Goal: Find specific page/section: Find specific page/section

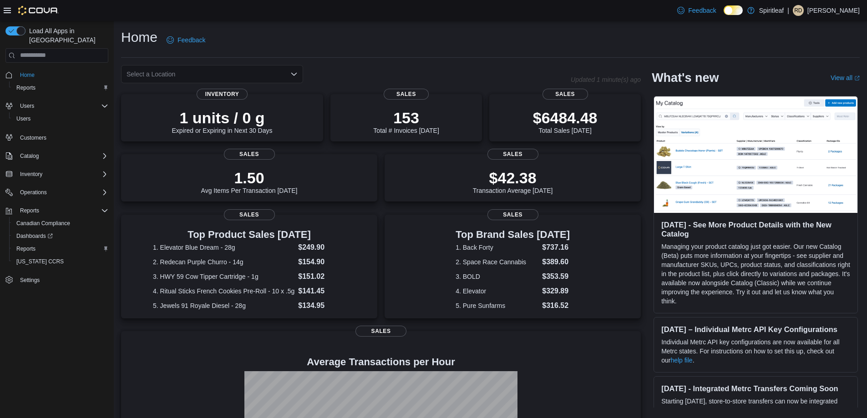
click at [238, 74] on div "Select a Location" at bounding box center [212, 74] width 182 height 18
type input "***"
click at [197, 92] on span "401 - St. Vital ([GEOGRAPHIC_DATA])" at bounding box center [220, 89] width 111 height 9
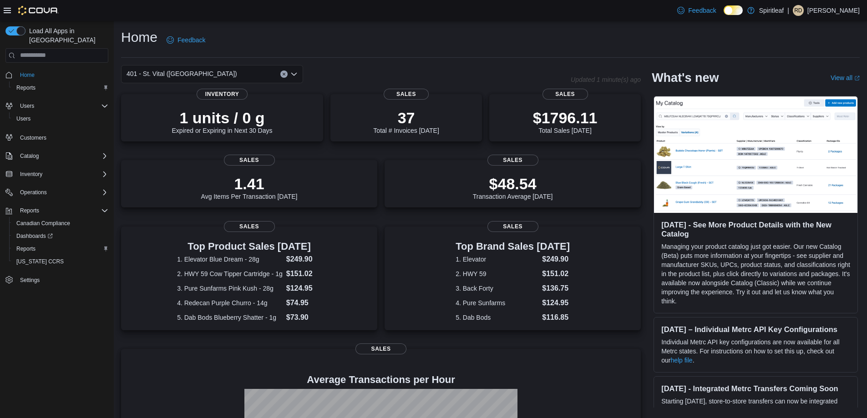
click at [447, 49] on div "Home Feedback" at bounding box center [490, 40] width 739 height 24
click at [282, 75] on button "Clear input" at bounding box center [283, 74] width 7 height 7
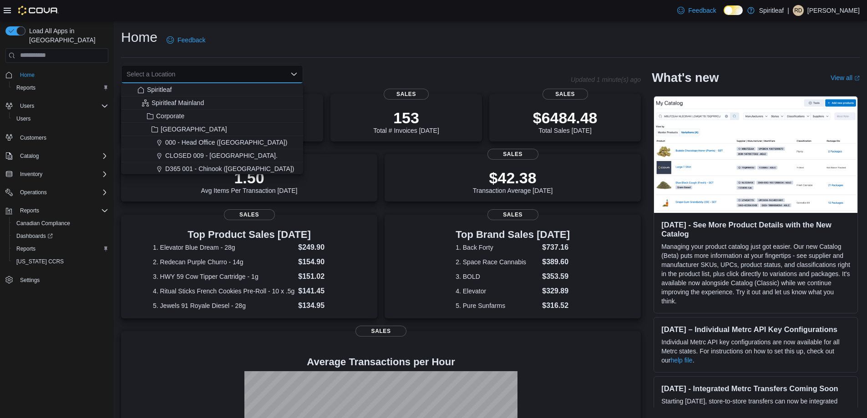
click at [292, 42] on div "Home Feedback" at bounding box center [490, 40] width 739 height 24
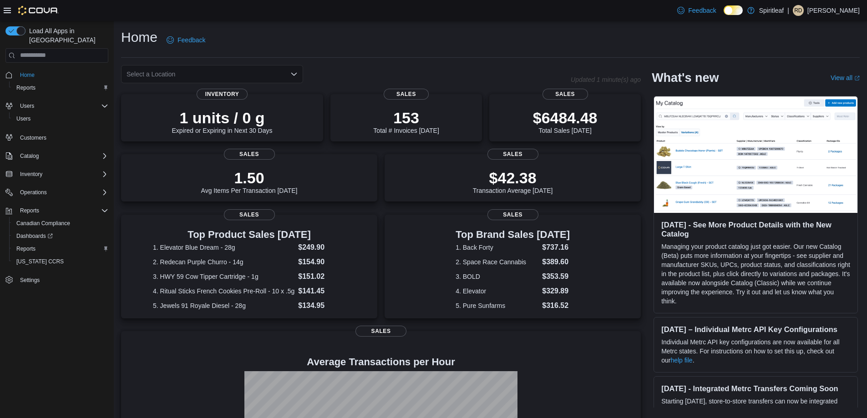
click at [237, 74] on div "Select a Location" at bounding box center [212, 74] width 182 height 18
type input "***"
click at [213, 88] on span "402 - [GEOGRAPHIC_DATA] ([GEOGRAPHIC_DATA])" at bounding box center [242, 89] width 155 height 9
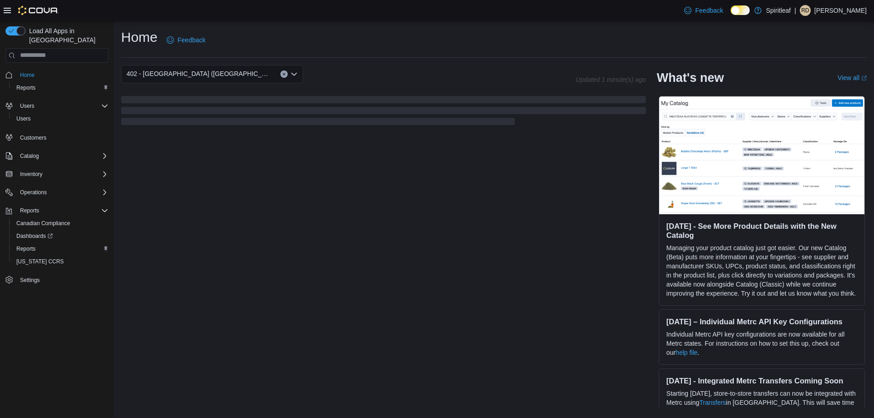
drag, startPoint x: 318, startPoint y: 54, endPoint x: 368, endPoint y: 155, distance: 112.4
click at [320, 54] on div "Home Feedback" at bounding box center [494, 43] width 746 height 30
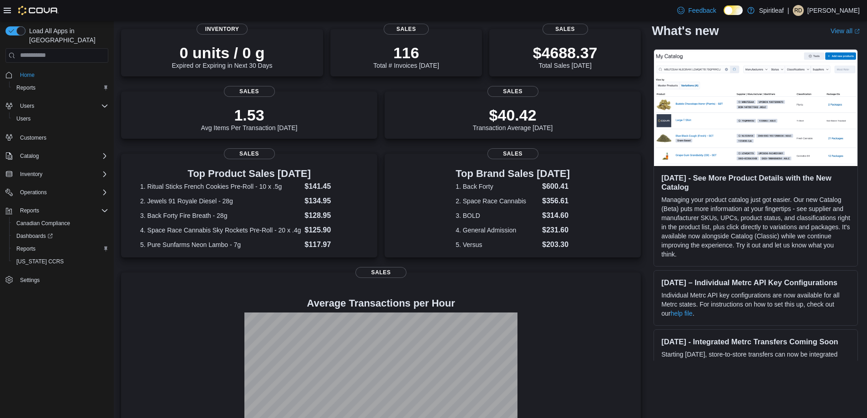
scroll to position [46, 0]
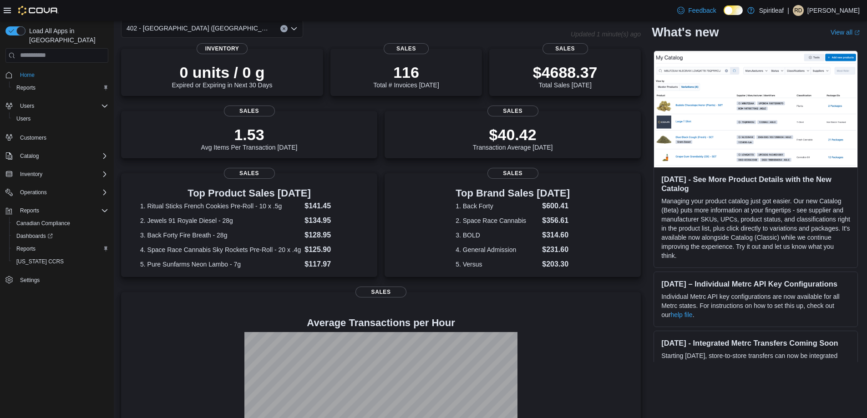
click at [283, 28] on icon "Clear input" at bounding box center [284, 28] width 2 height 2
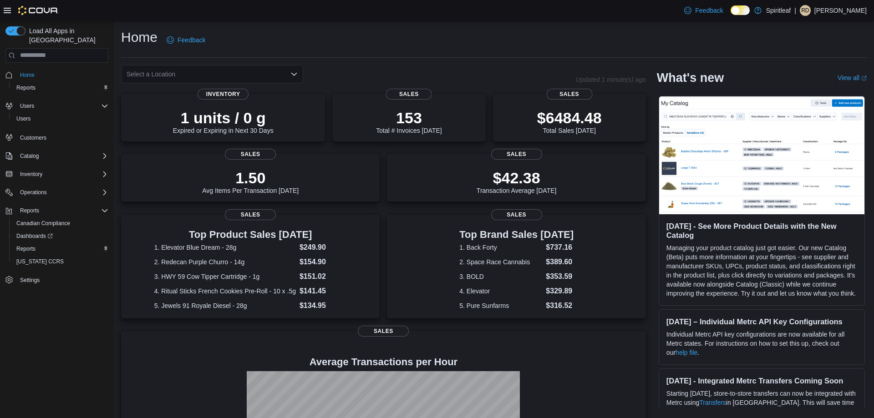
click at [365, 31] on div "Home Feedback" at bounding box center [494, 40] width 746 height 24
